Goal: Task Accomplishment & Management: Manage account settings

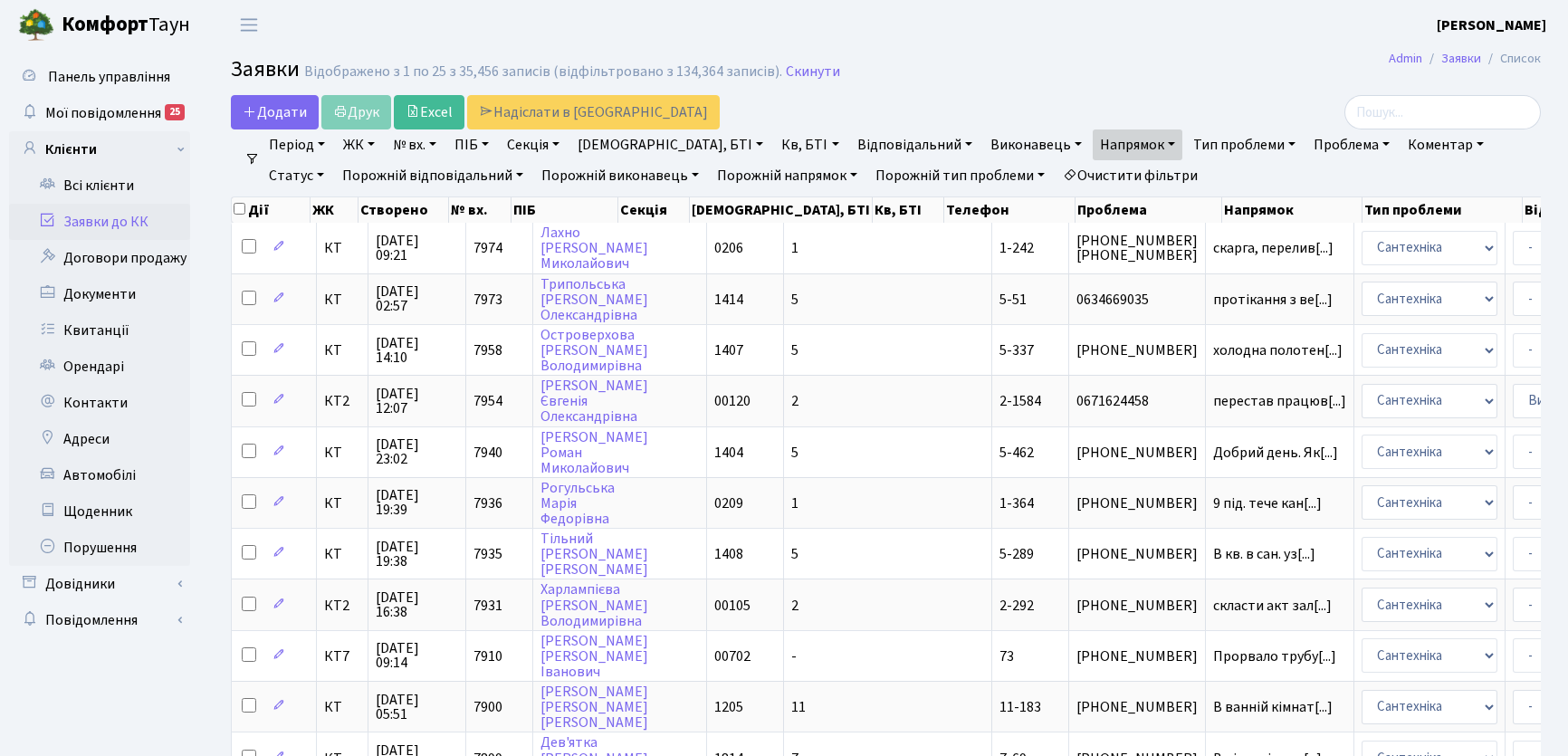
select select "25"
click at [145, 223] on link "Заявки до КК" at bounding box center [99, 222] width 181 height 36
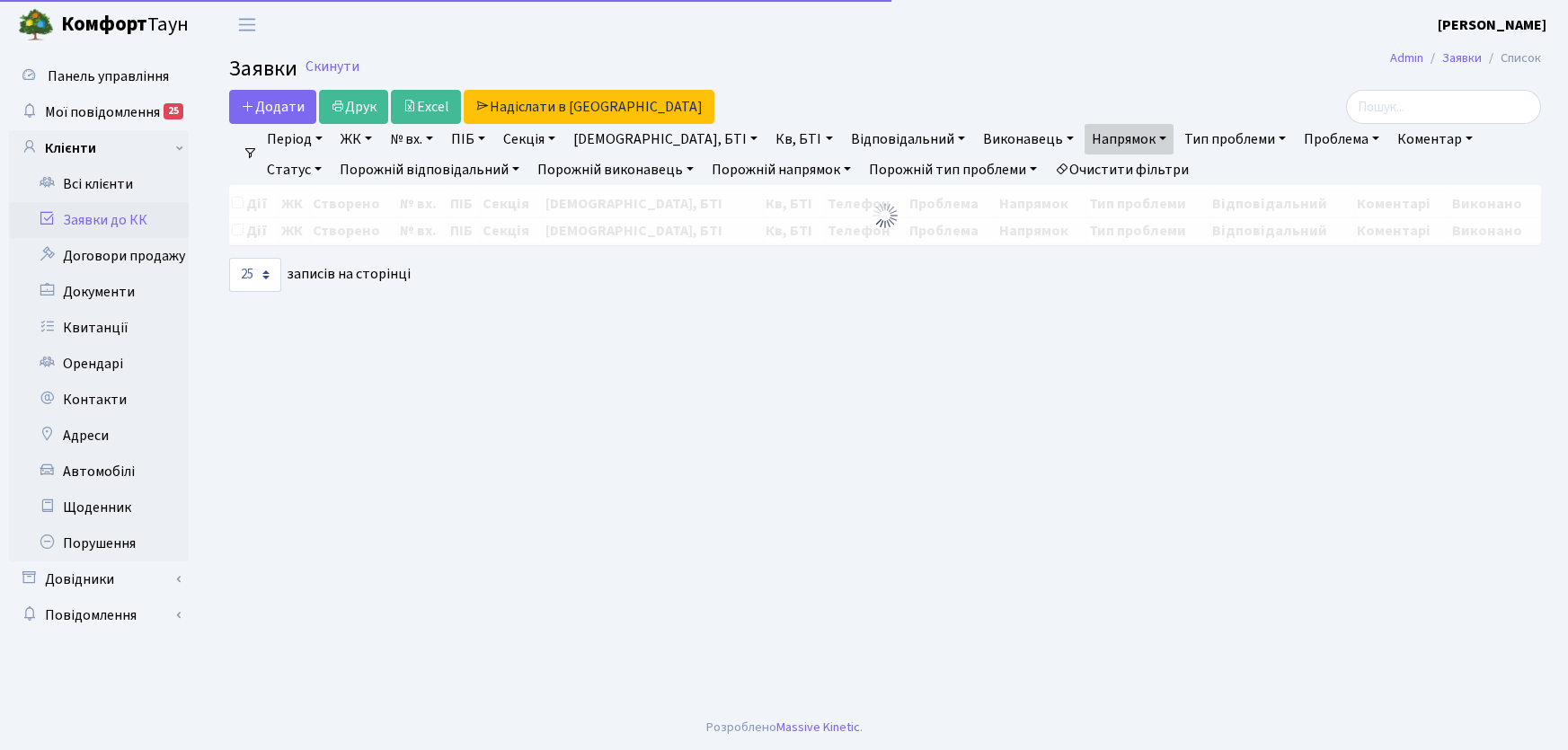
select select "25"
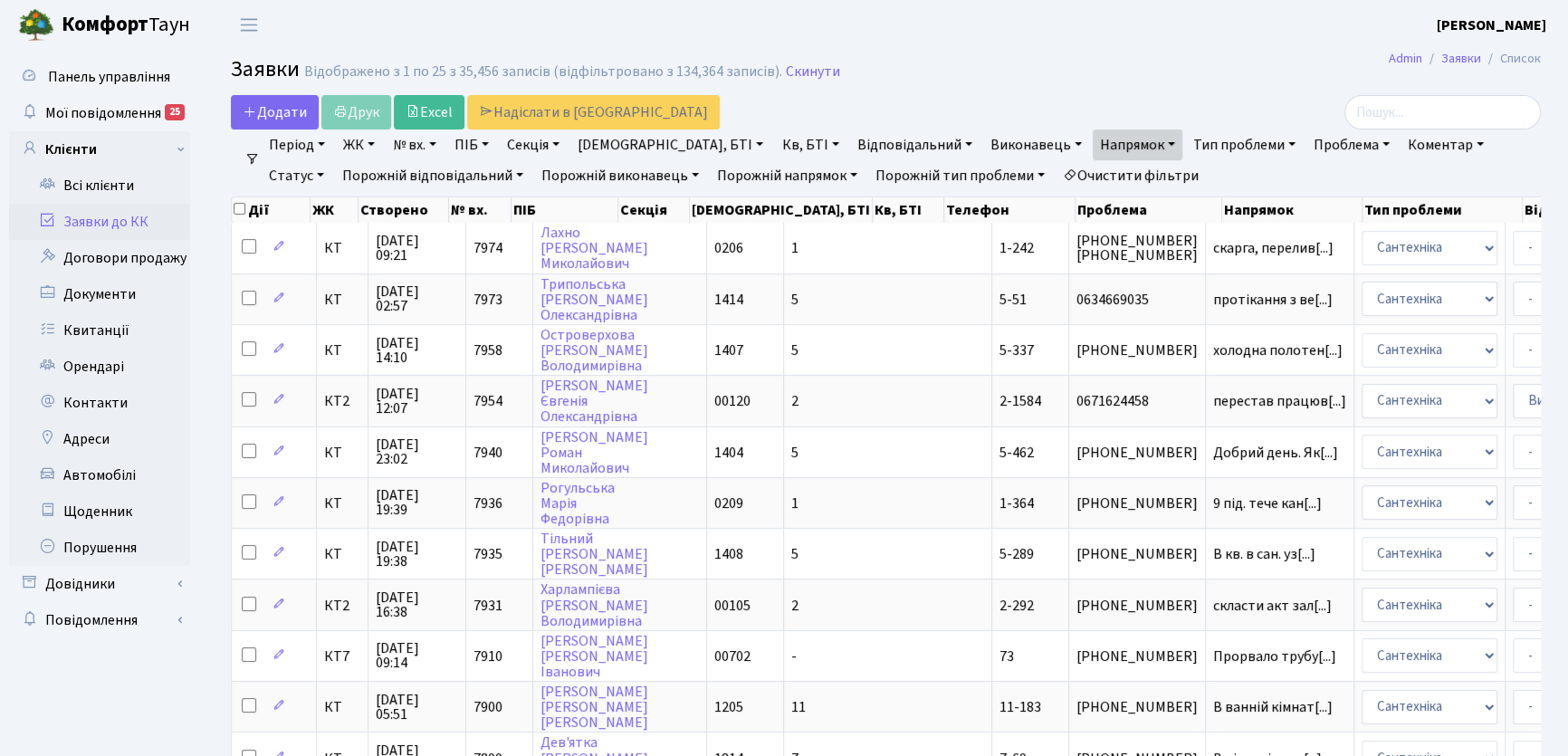
click at [1056, 181] on link "Очистити фільтри" at bounding box center [1130, 176] width 150 height 31
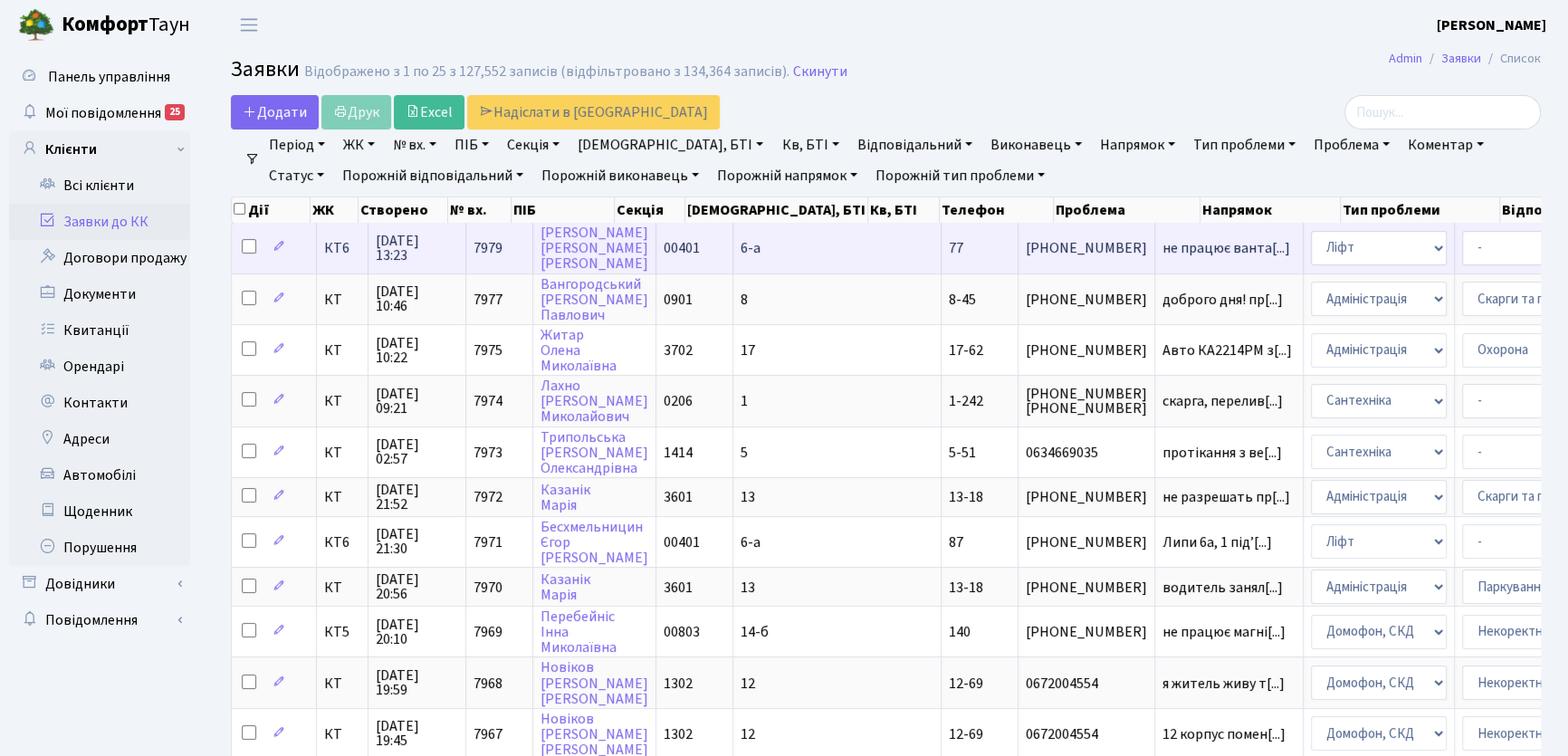
click at [332, 245] on span "КТ6" at bounding box center [343, 248] width 36 height 15
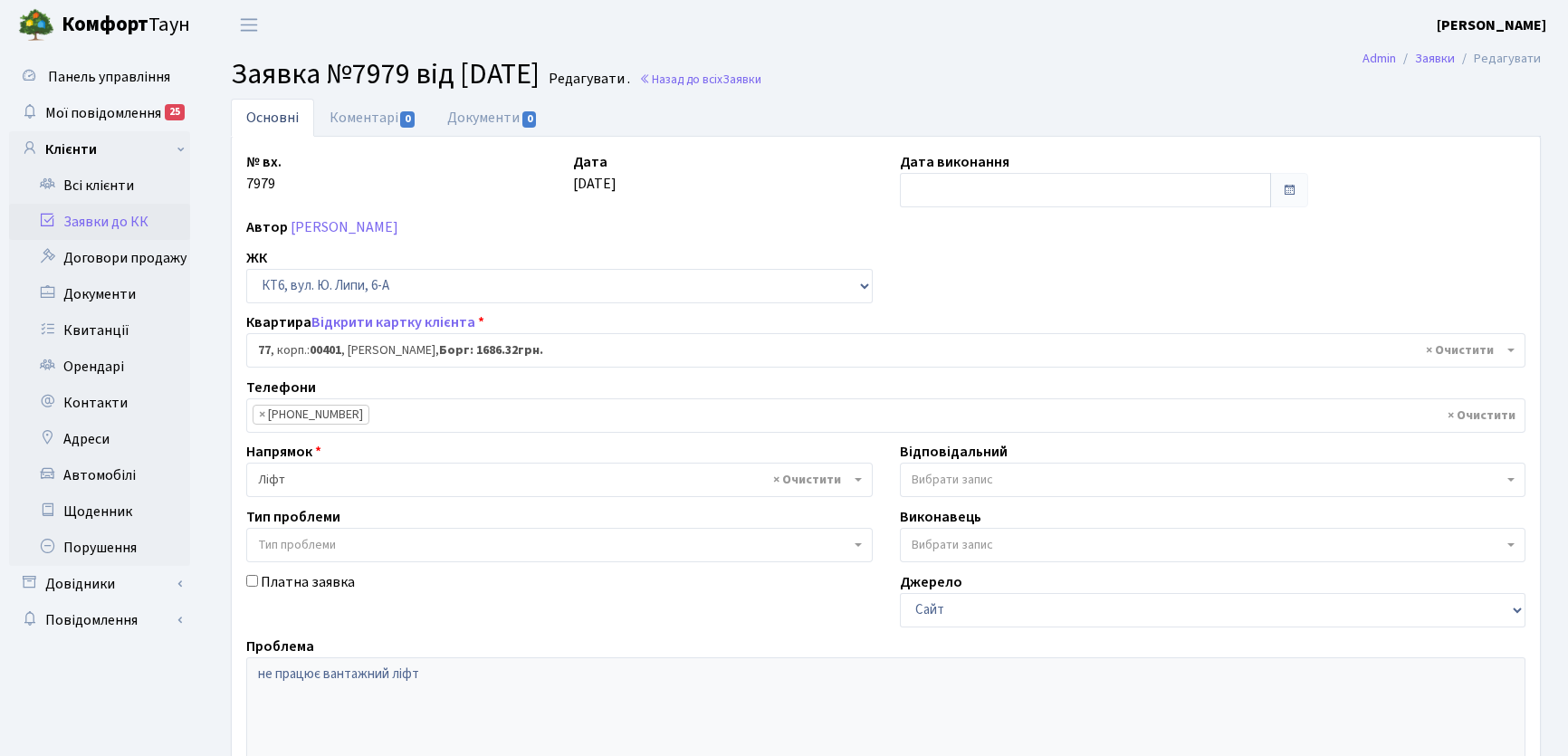
select select "17169"
click at [362, 118] on link "Коментарі 0" at bounding box center [373, 117] width 118 height 37
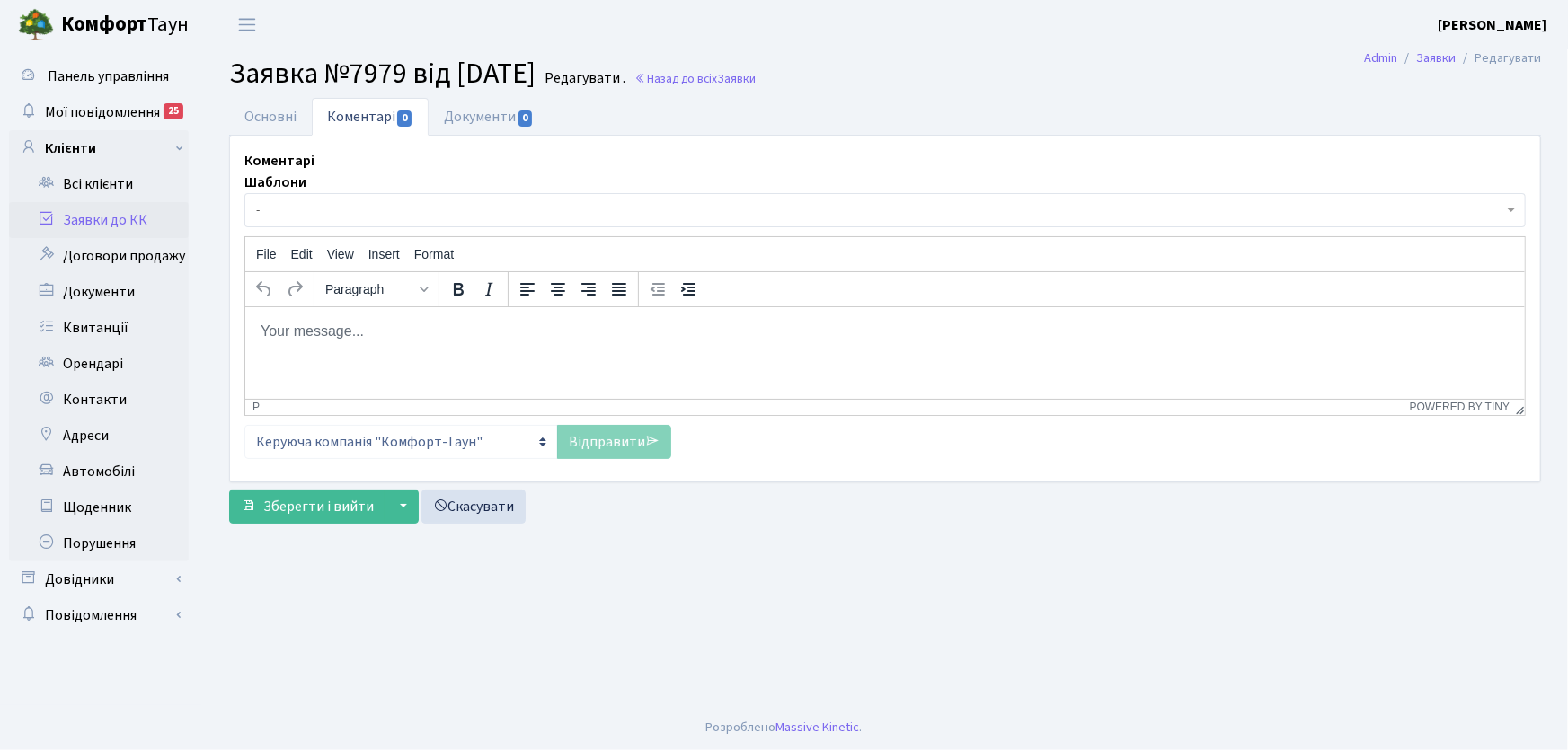
click at [356, 206] on span "-" at bounding box center [879, 210] width 1248 height 18
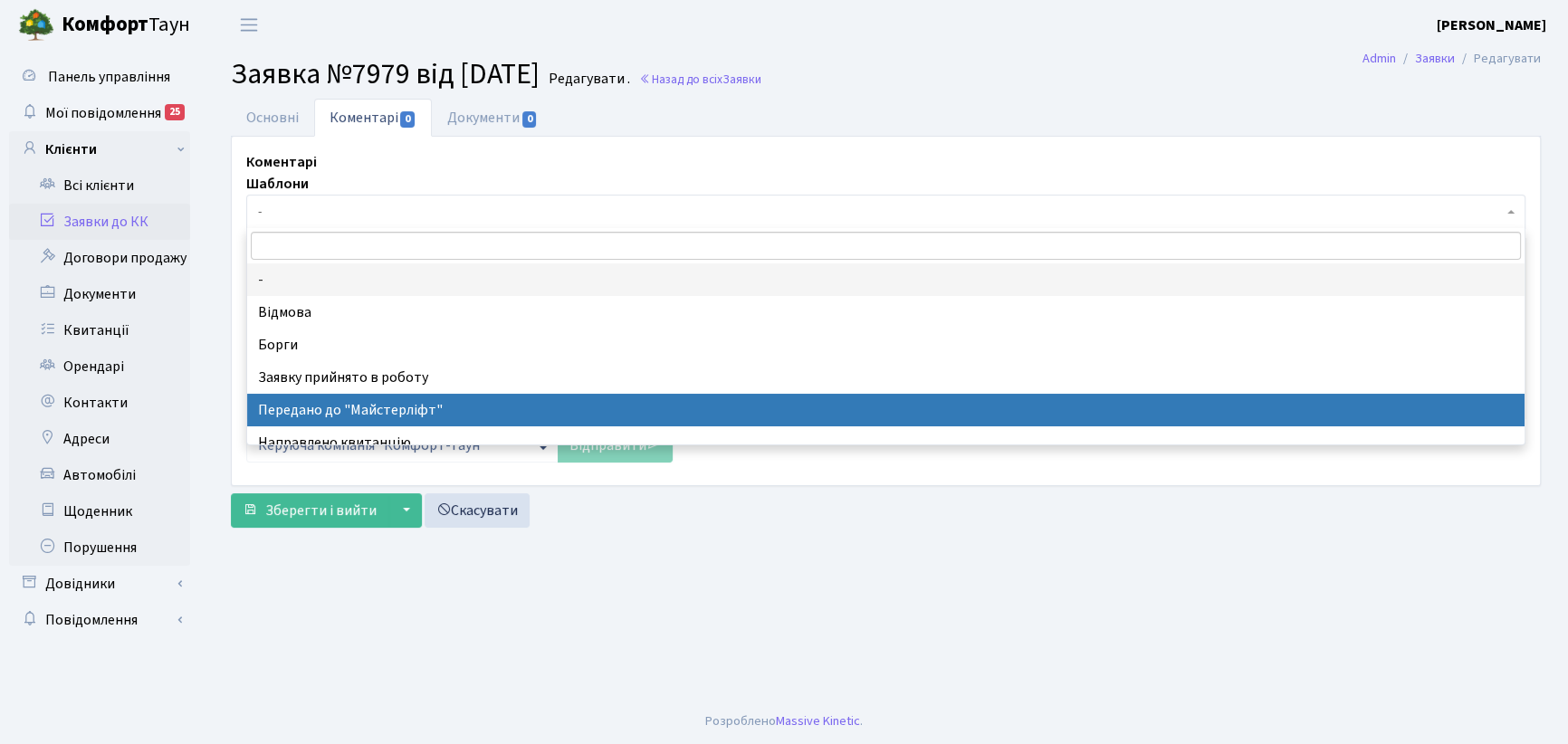
select select "9"
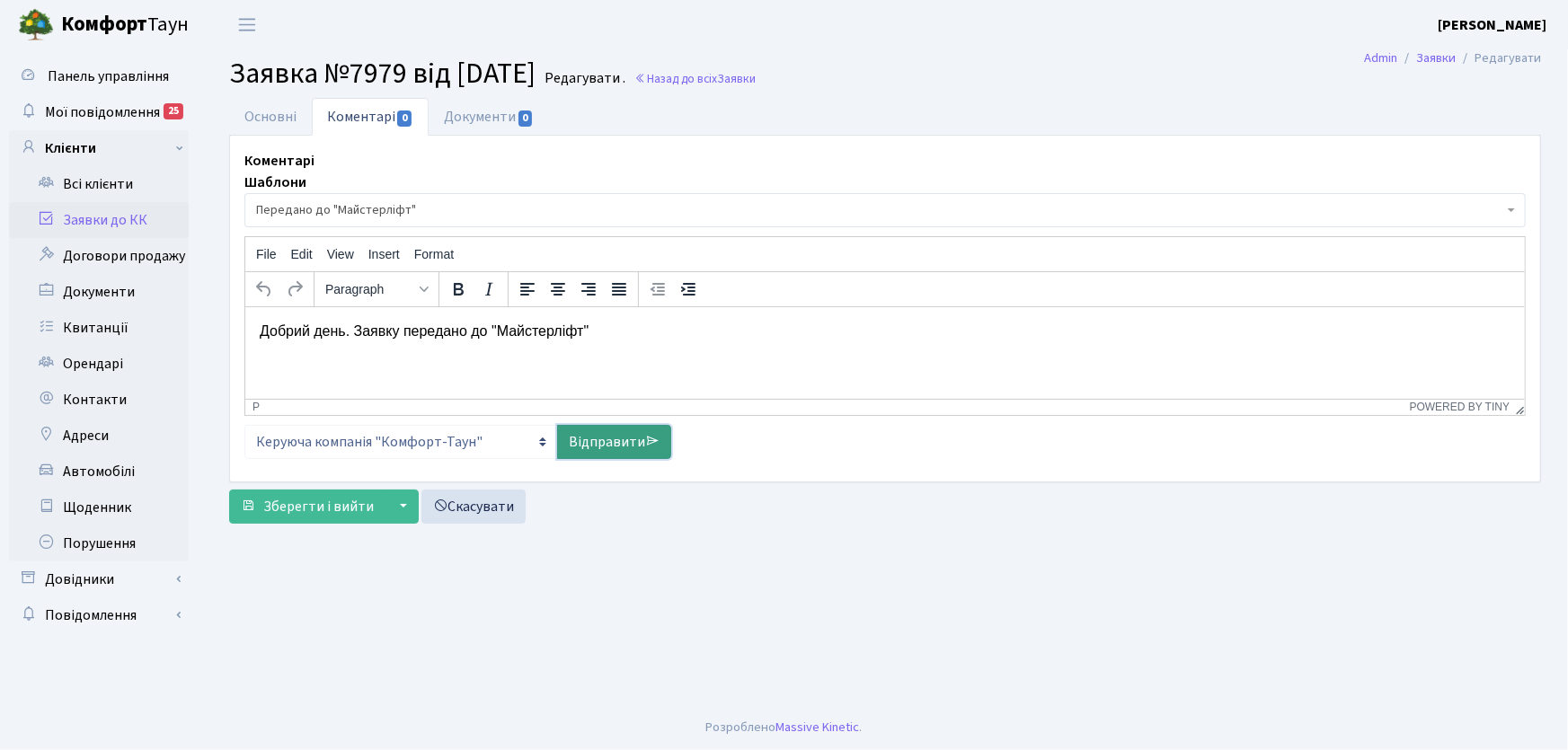
click at [614, 436] on link "Відправити" at bounding box center [614, 442] width 114 height 34
select select
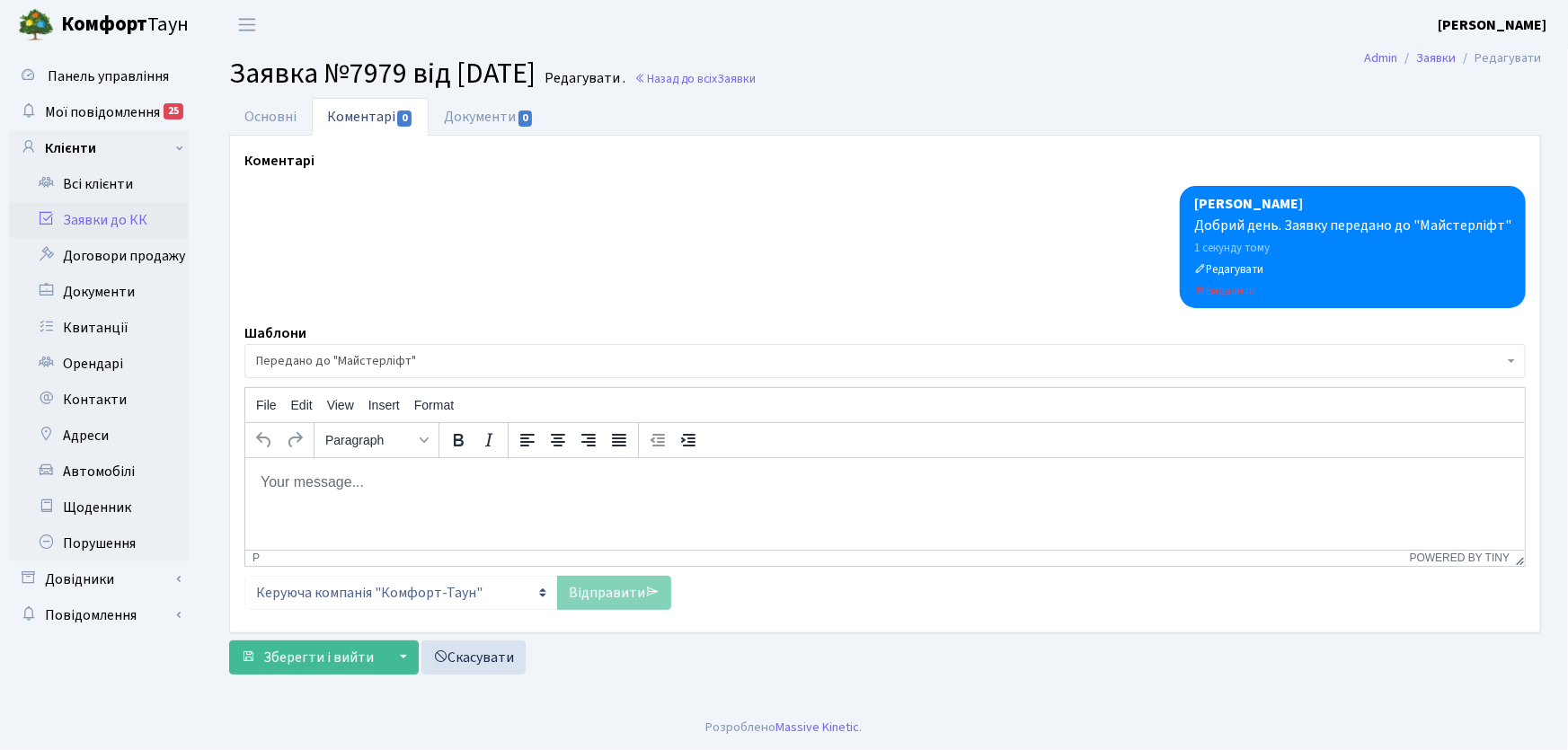
click at [128, 231] on link "Заявки до КК" at bounding box center [99, 220] width 180 height 36
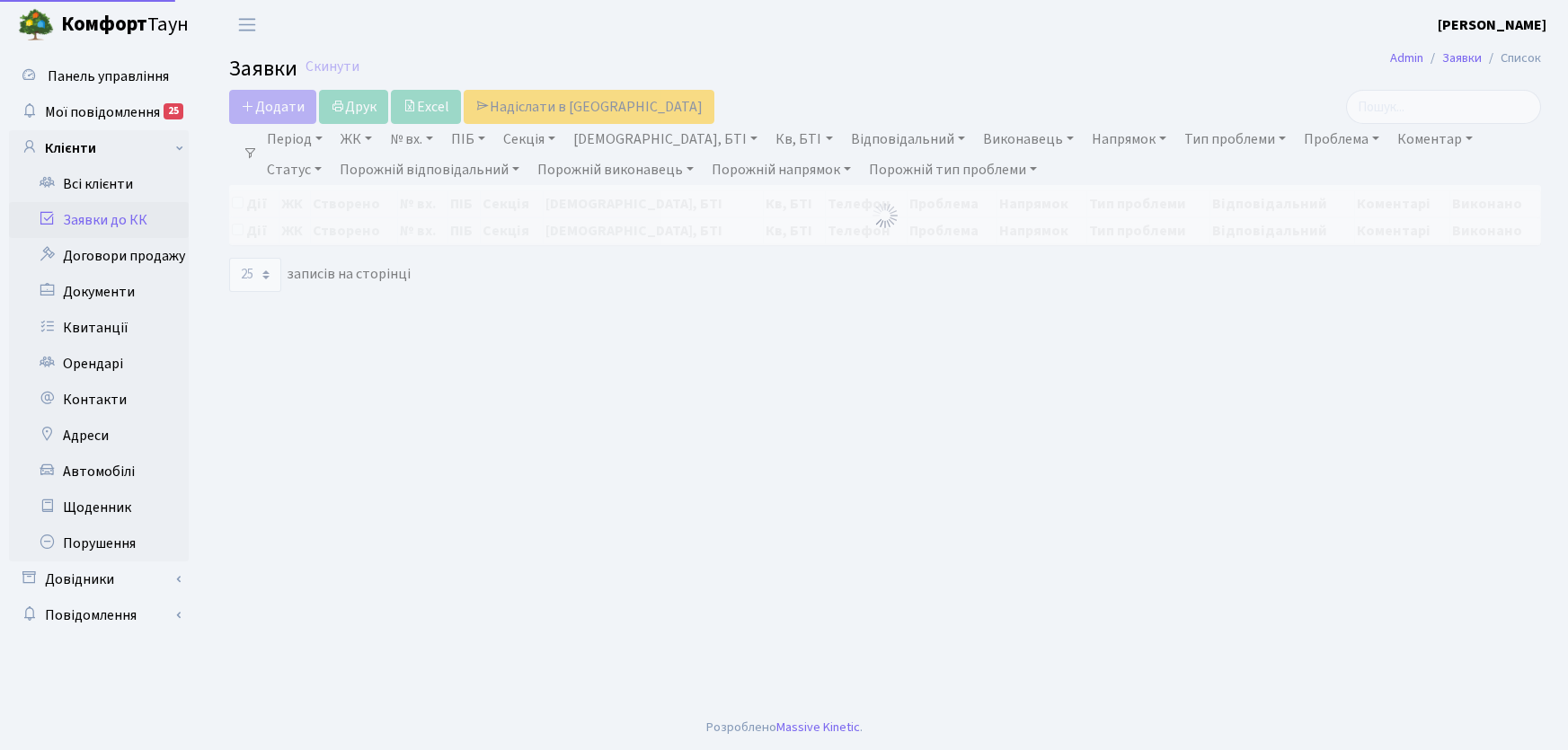
select select "25"
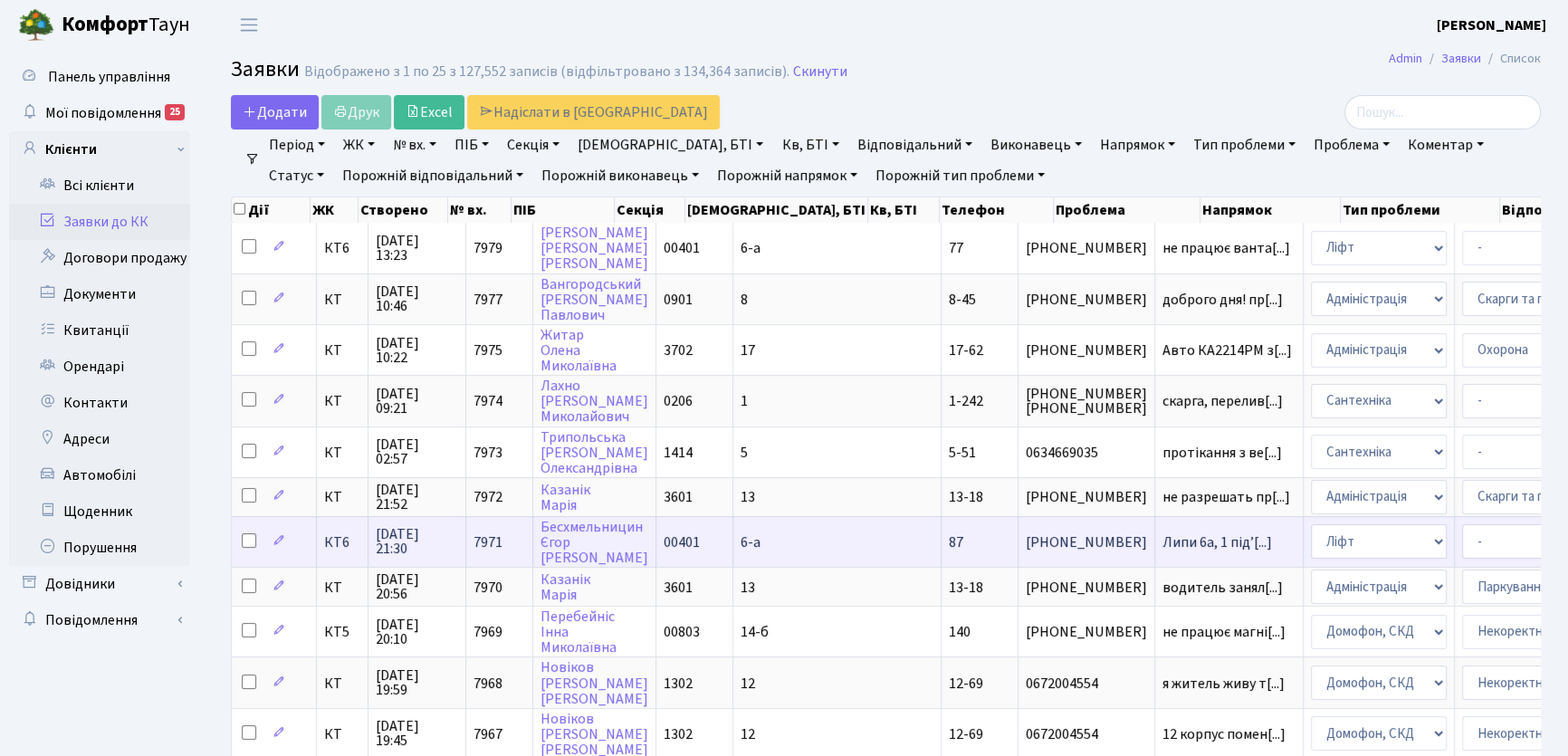
click at [349, 549] on td "КТ6" at bounding box center [343, 542] width 52 height 51
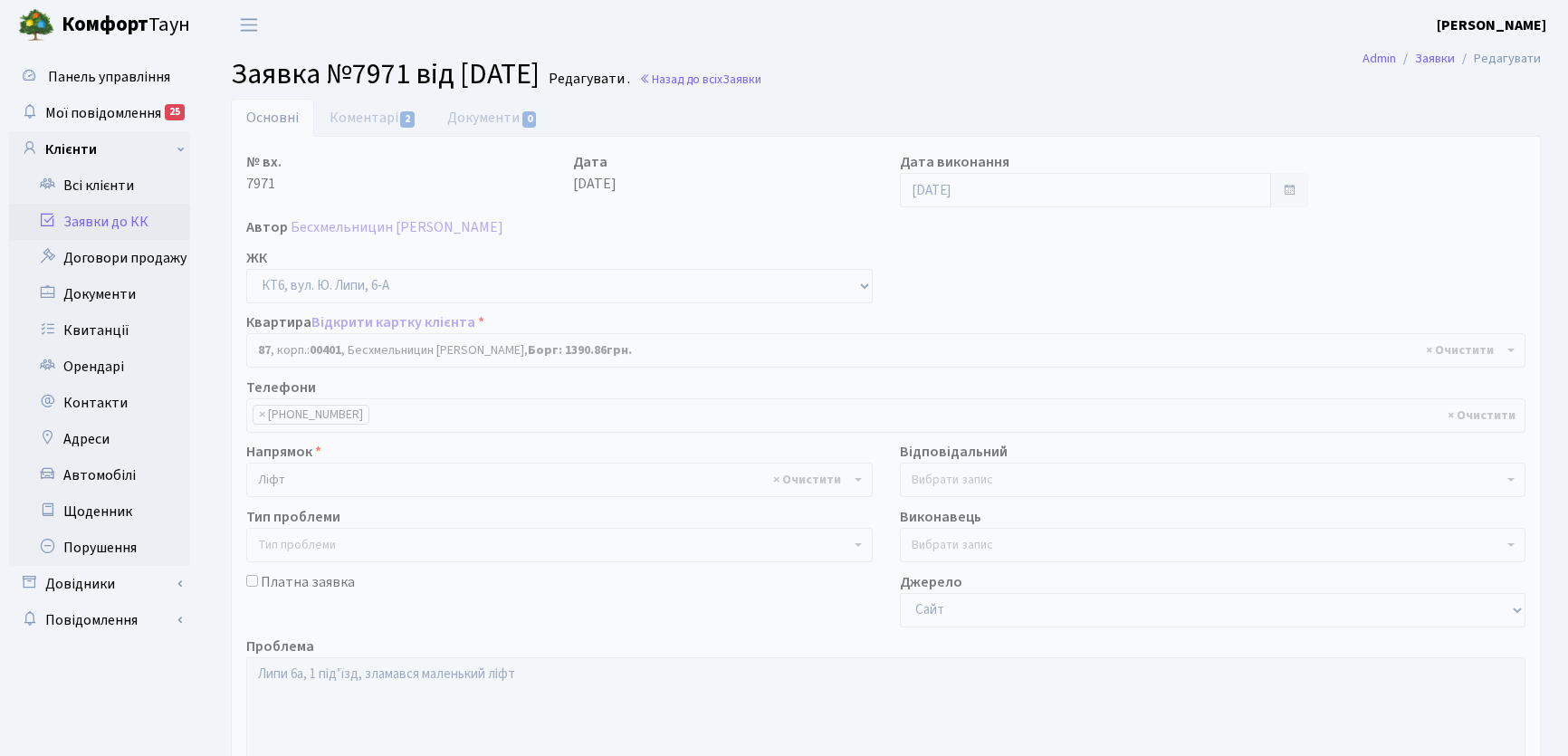
select select "17179"
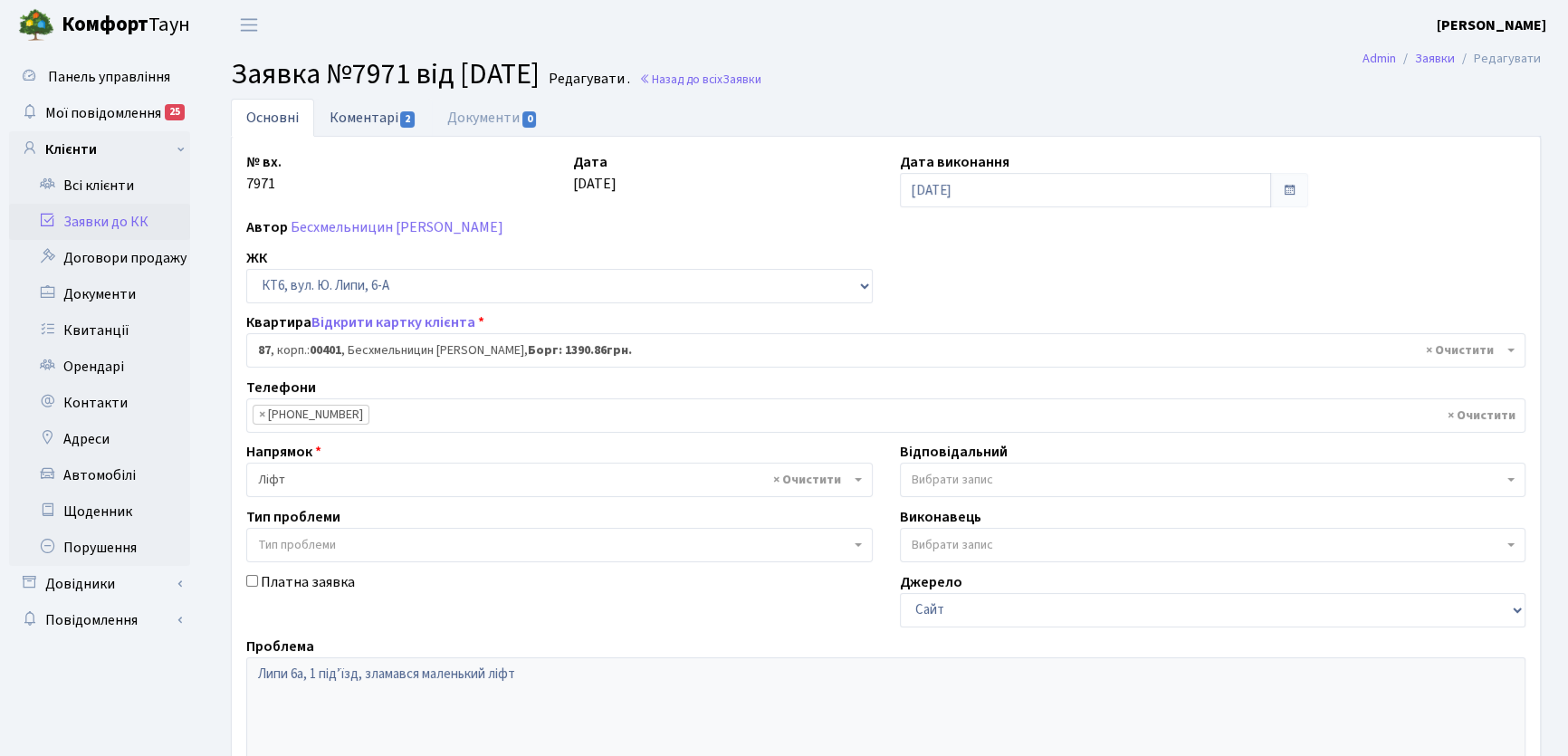
click at [335, 117] on link "Коментарі 2" at bounding box center [373, 117] width 118 height 37
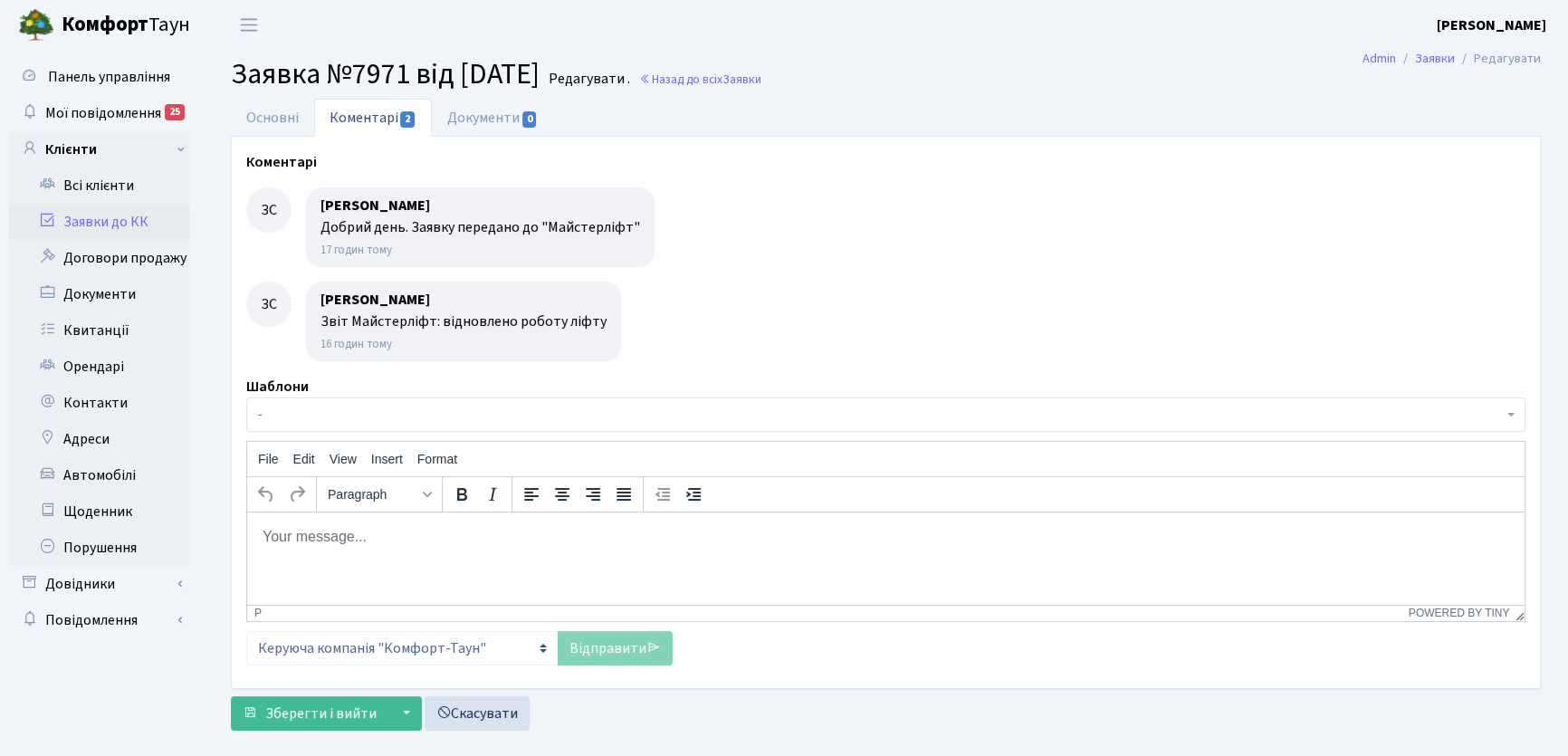
click at [116, 219] on link "Заявки до КК" at bounding box center [99, 222] width 181 height 36
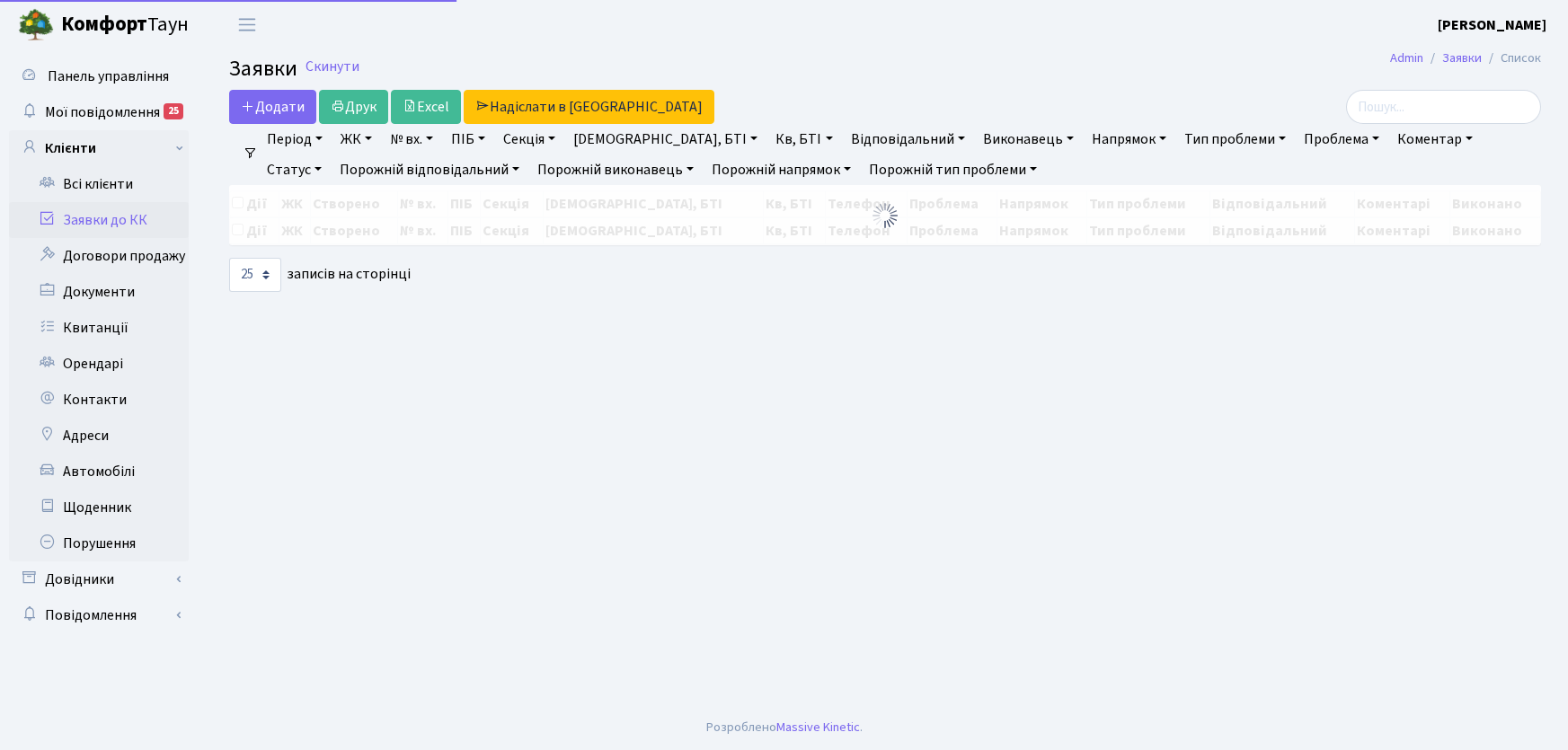
select select "25"
